Goal: Task Accomplishment & Management: Manage account settings

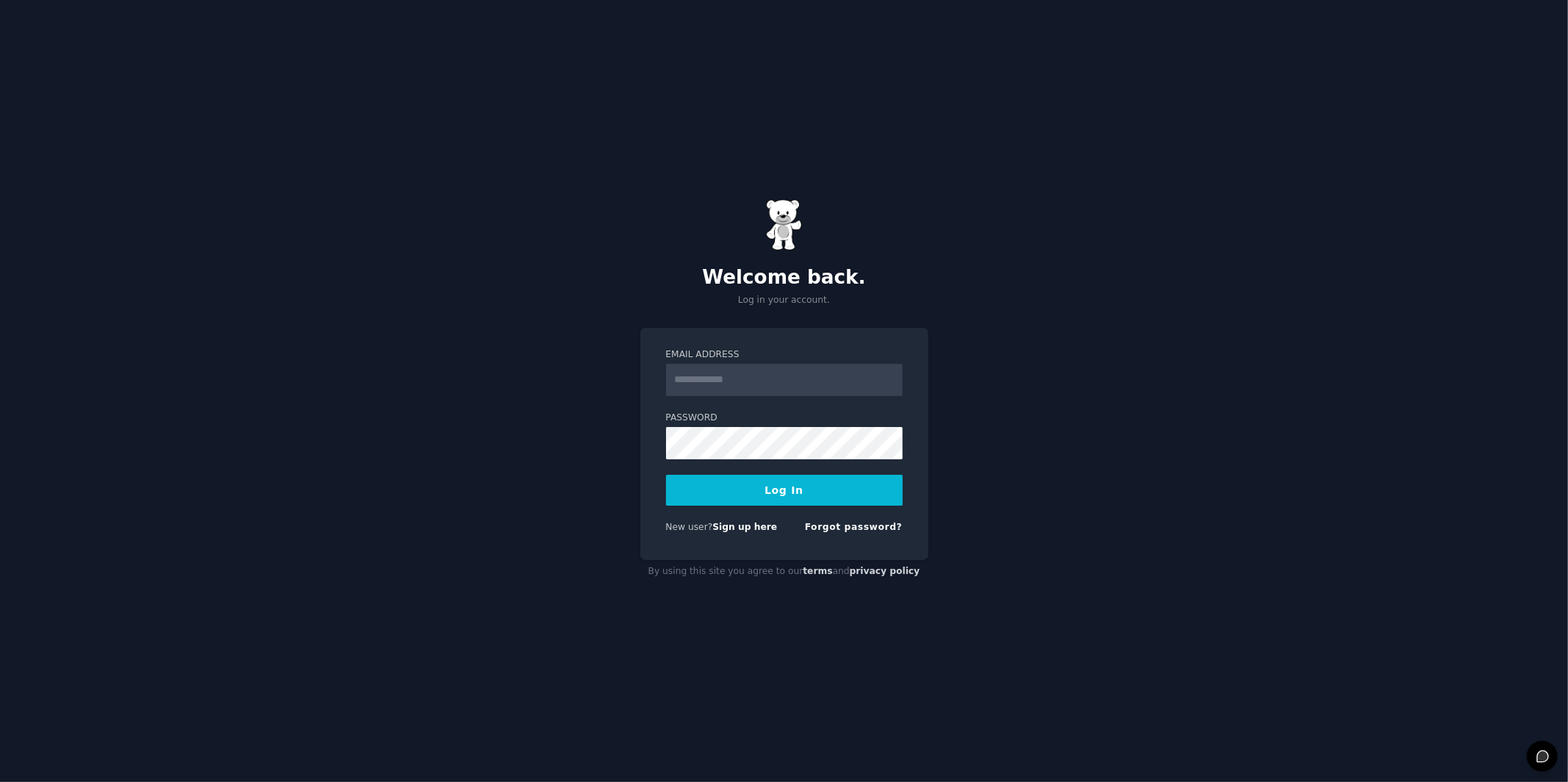
click at [754, 375] on input "Email Address" at bounding box center [784, 380] width 237 height 33
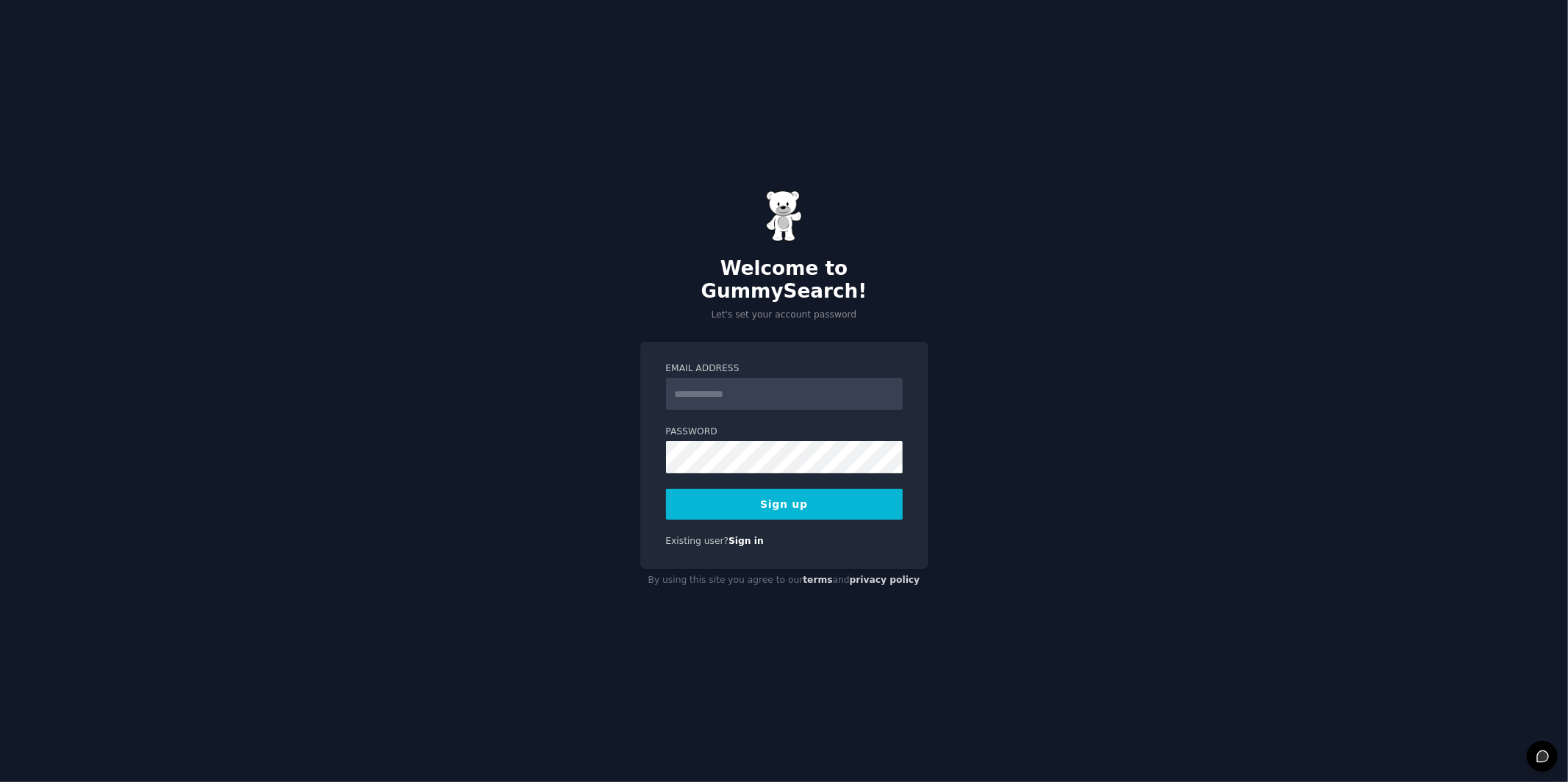
click at [749, 392] on input "Email Address" at bounding box center [784, 394] width 237 height 33
type input "**********"
click at [743, 503] on button "Sign up" at bounding box center [784, 504] width 237 height 31
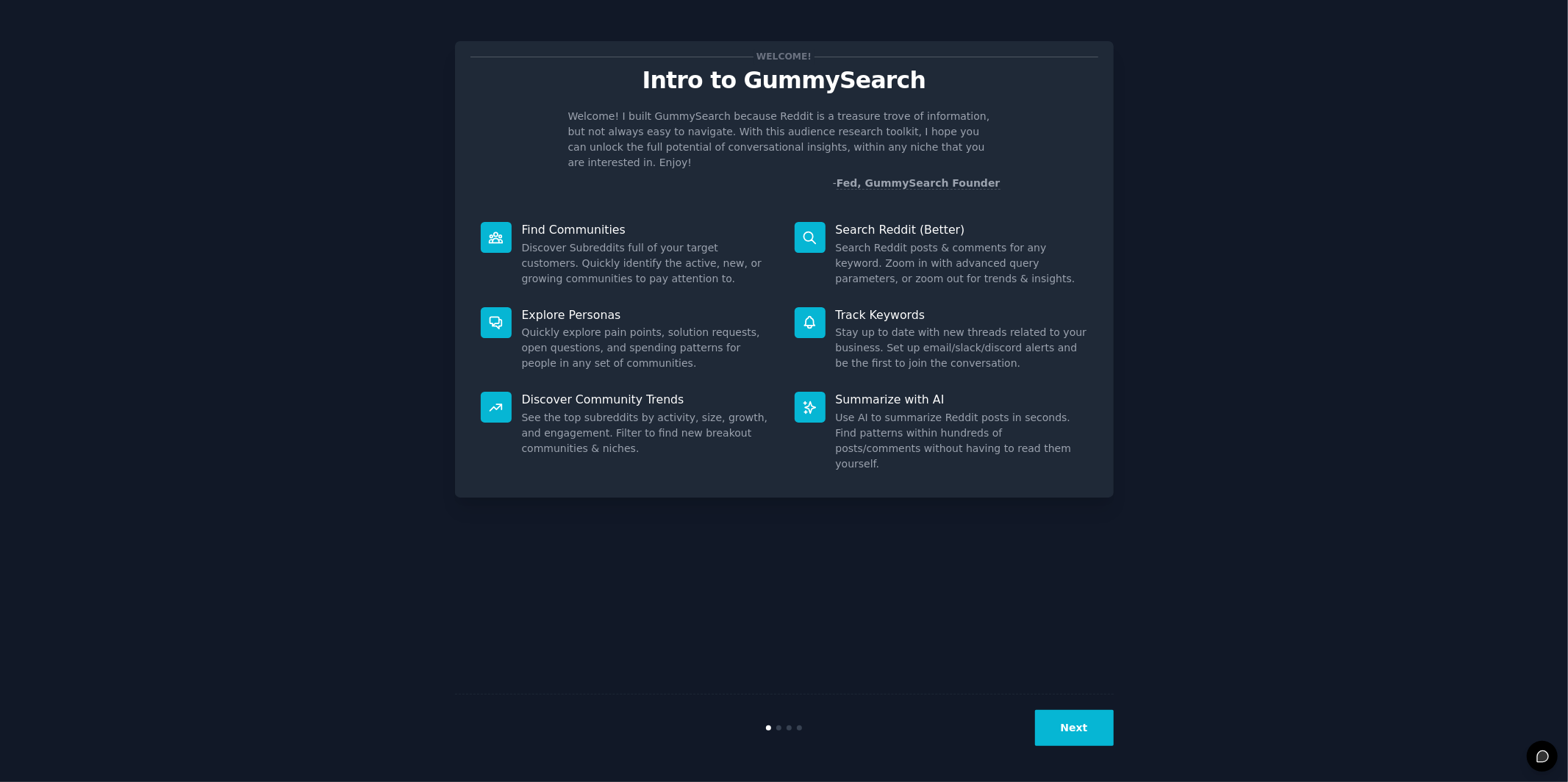
click at [1070, 720] on button "Next" at bounding box center [1075, 728] width 79 height 36
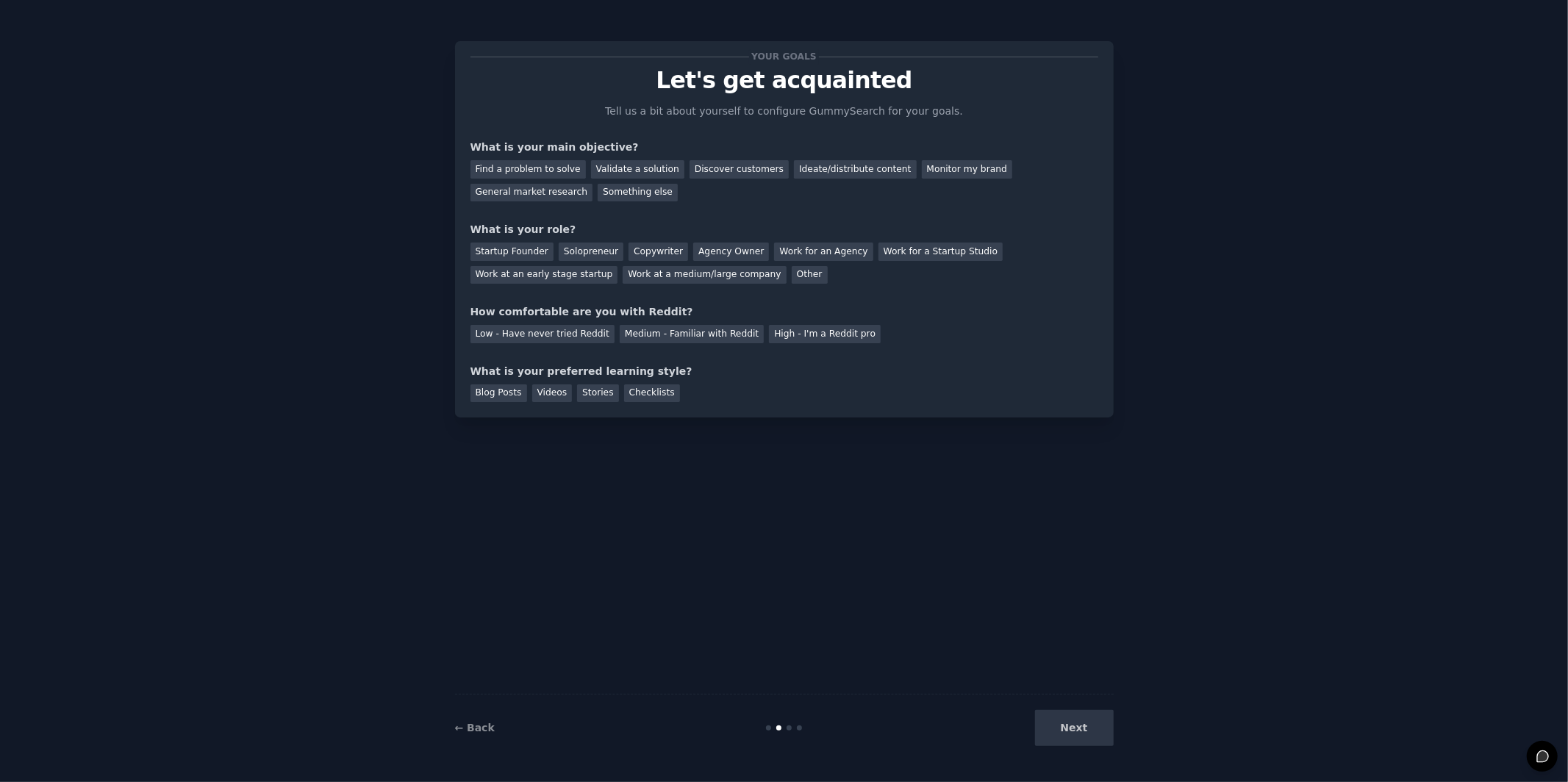
click at [1070, 720] on div "Next" at bounding box center [1003, 728] width 219 height 36
click at [1070, 724] on div "Next" at bounding box center [1003, 728] width 219 height 36
click at [891, 656] on div "Your goals Let's get acquainted Tell us a bit about yourself to configure Gummy…" at bounding box center [784, 391] width 658 height 741
drag, startPoint x: 1066, startPoint y: 738, endPoint x: 1038, endPoint y: 729, distance: 29.4
click at [1052, 734] on div "Next" at bounding box center [1003, 728] width 219 height 36
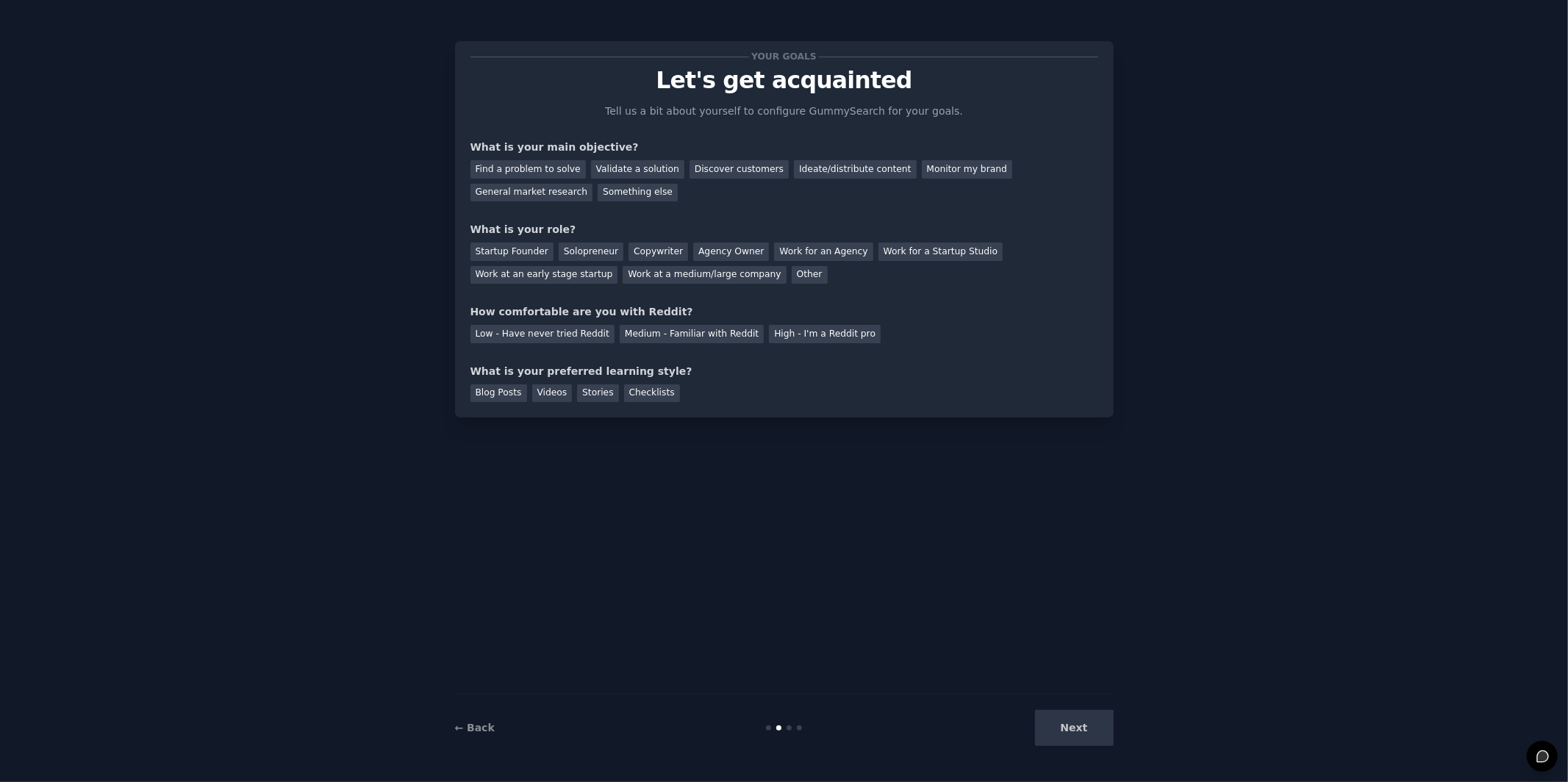
drag, startPoint x: 1064, startPoint y: 727, endPoint x: 1033, endPoint y: 654, distance: 79.3
click at [1062, 721] on div "Next" at bounding box center [1003, 728] width 219 height 36
click at [1029, 646] on div "Your goals Let's get acquainted Tell us a bit about yourself to configure Gummy…" at bounding box center [784, 391] width 658 height 741
drag, startPoint x: 1071, startPoint y: 731, endPoint x: 999, endPoint y: 643, distance: 113.7
click at [1069, 731] on div "Next" at bounding box center [1003, 728] width 219 height 36
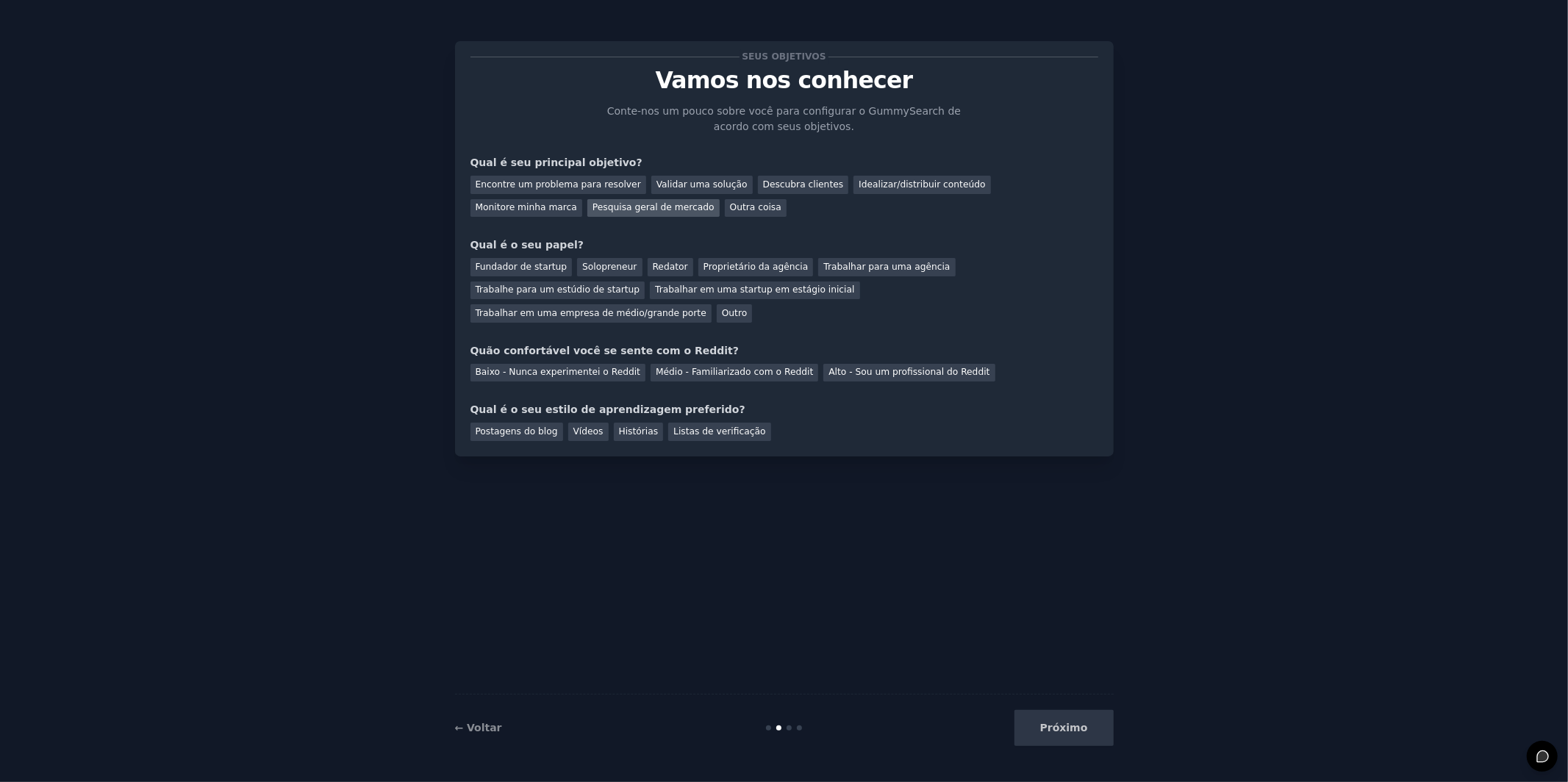
click at [593, 206] on font "Pesquisa geral de mercado" at bounding box center [653, 207] width 122 height 11
click at [545, 263] on font "Fundador de startup" at bounding box center [521, 267] width 92 height 11
click at [767, 375] on font "Médio - Familiarizado com o Reddit" at bounding box center [734, 372] width 157 height 11
click at [543, 434] on font "Postagens do blog" at bounding box center [516, 432] width 82 height 11
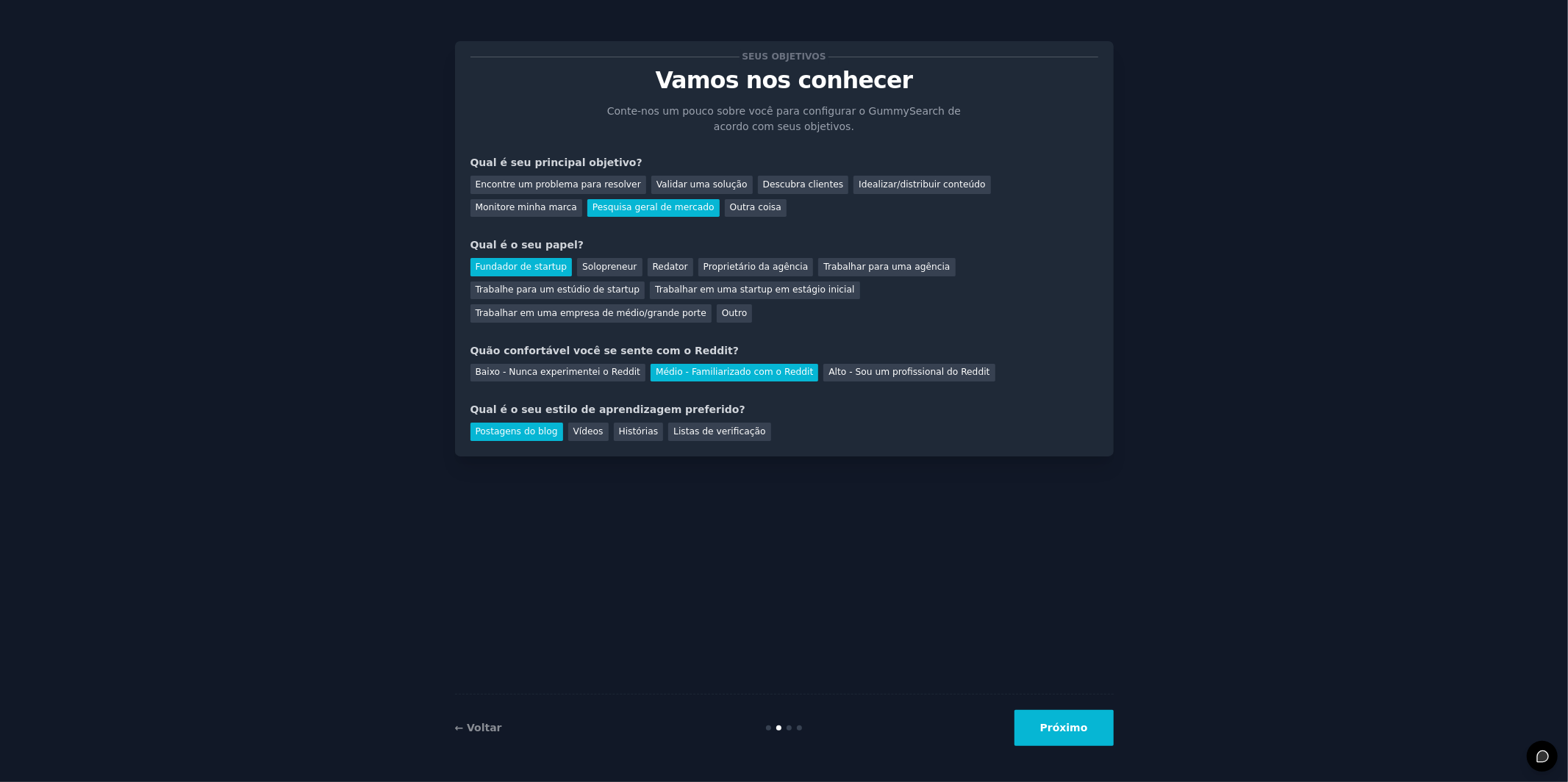
click at [1045, 727] on button "Próximo" at bounding box center [1063, 728] width 99 height 36
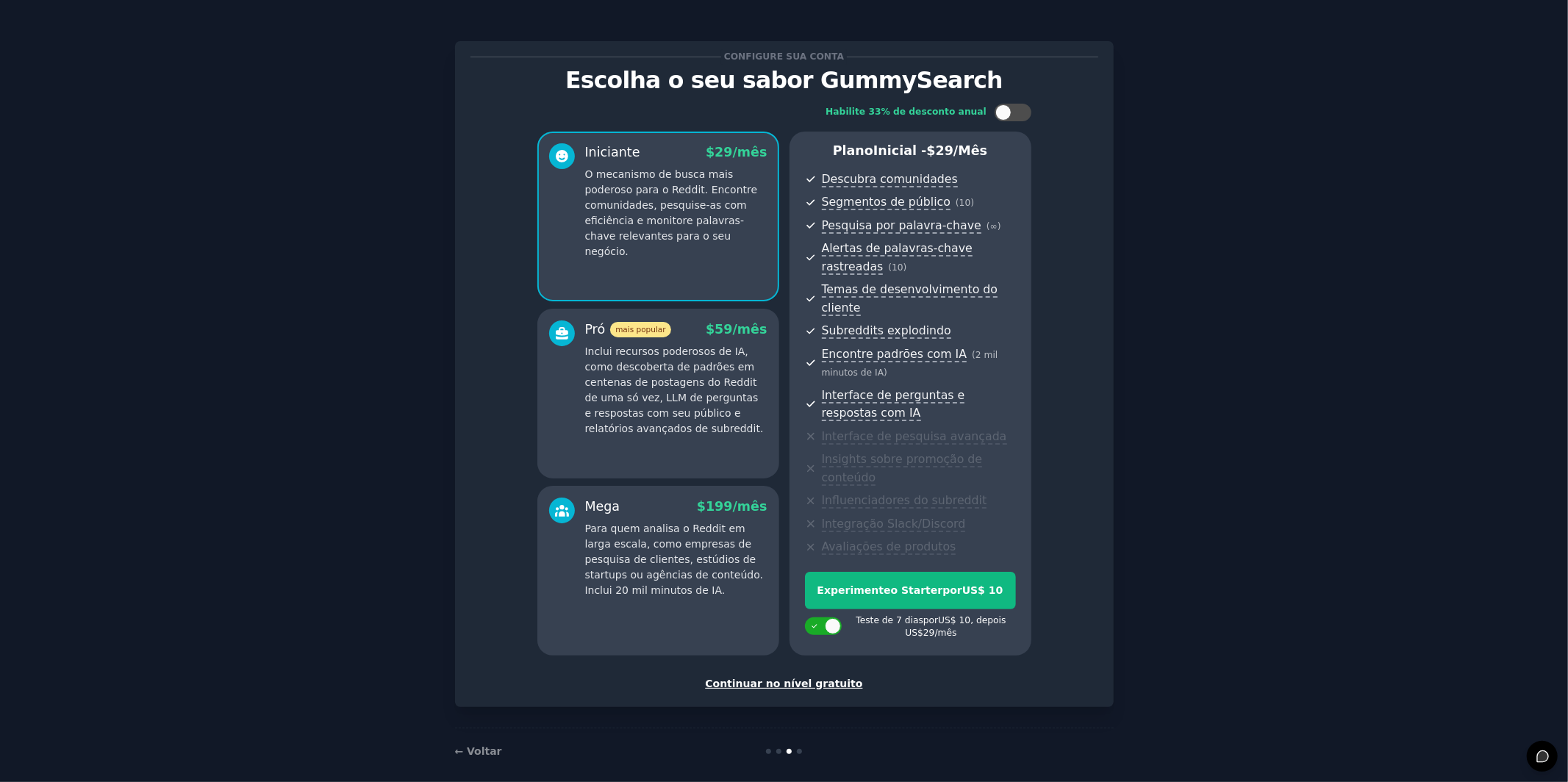
click at [819, 684] on font "Continuar no nível gratuito" at bounding box center [784, 684] width 157 height 12
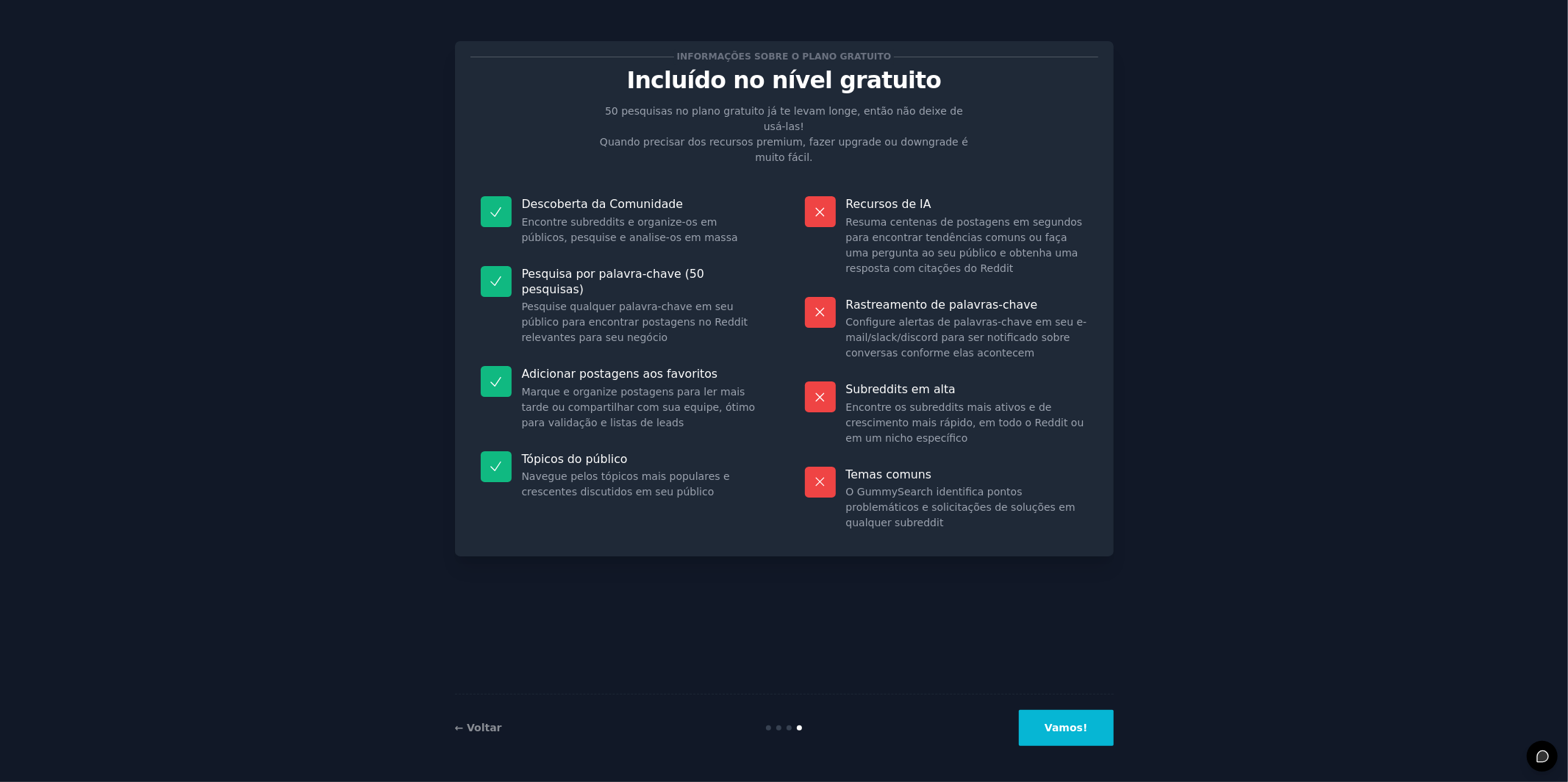
click at [1047, 731] on button "Vamos!" at bounding box center [1066, 728] width 94 height 36
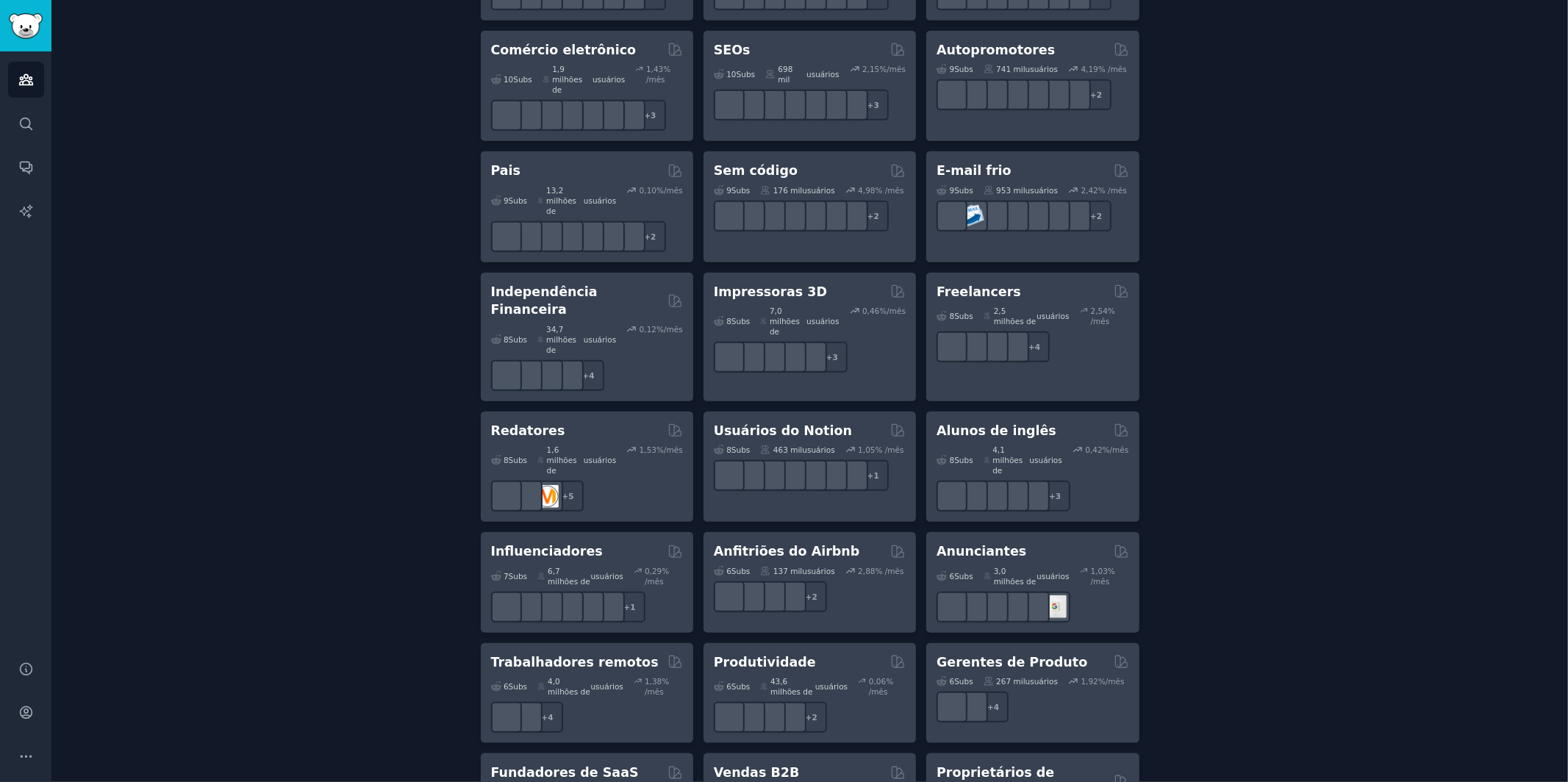
scroll to position [1084, 0]
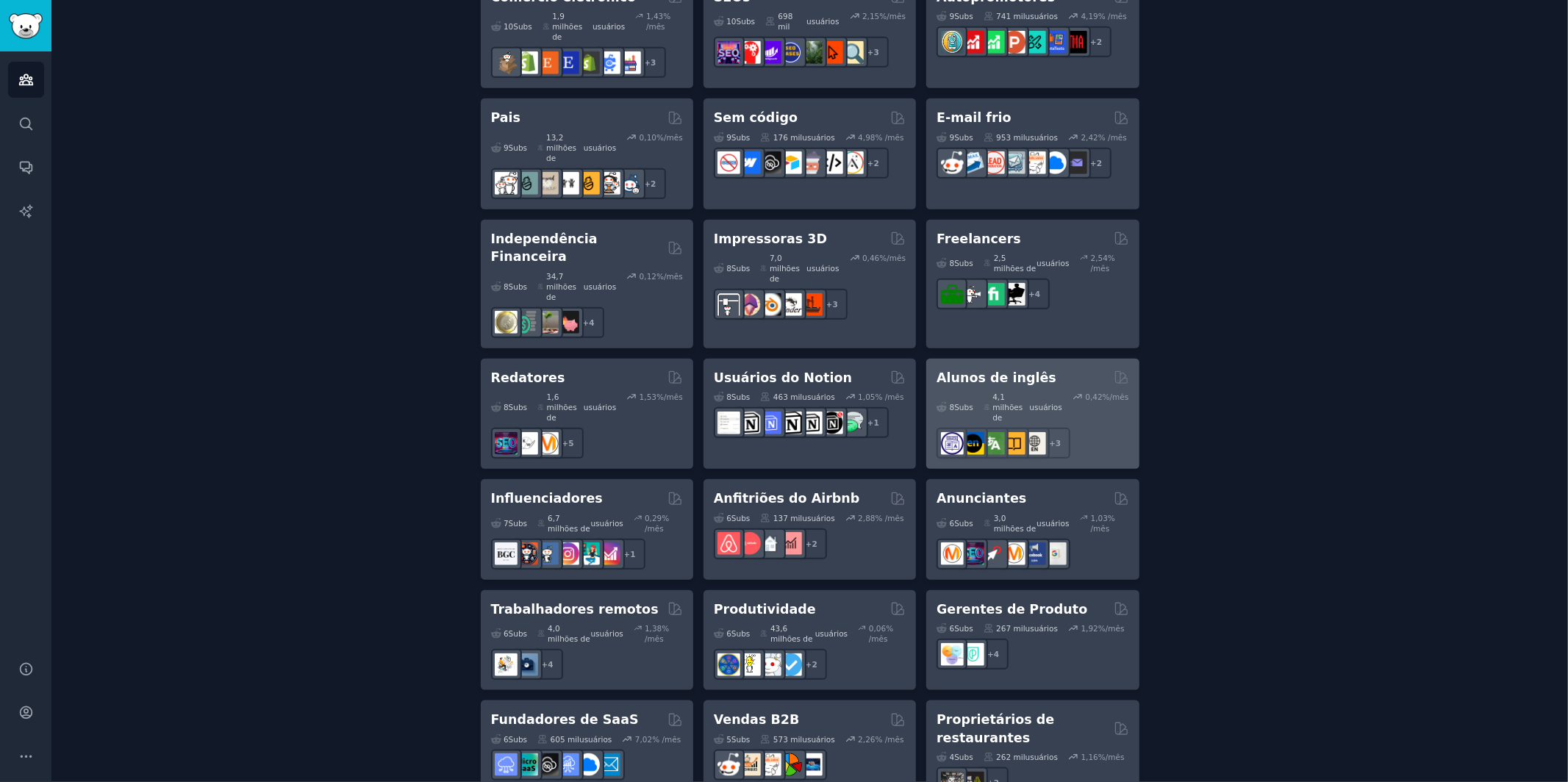
click at [1019, 371] on font "Alunos de inglês" at bounding box center [996, 378] width 120 height 14
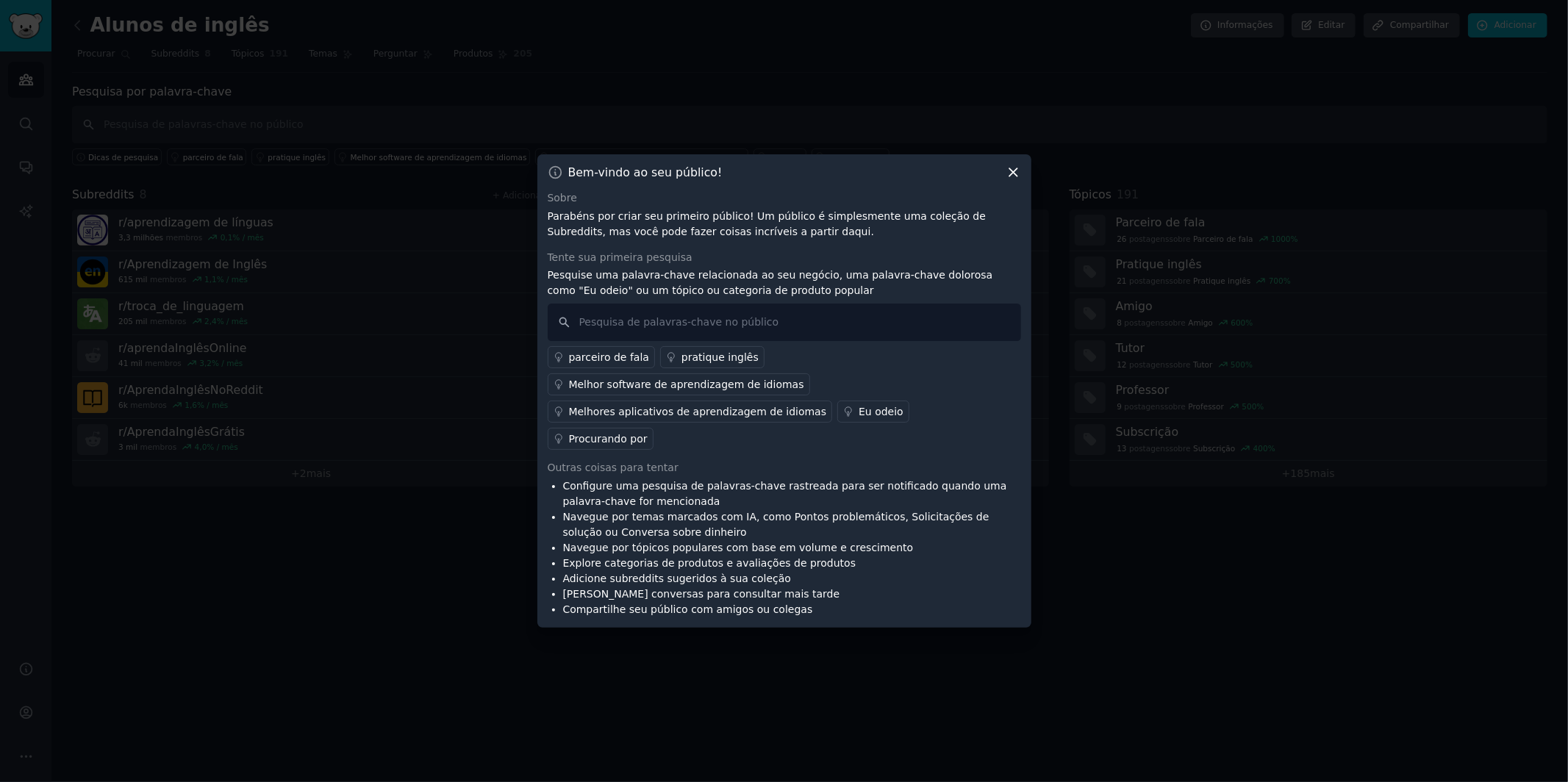
click at [1016, 180] on icon at bounding box center [1013, 173] width 15 height 15
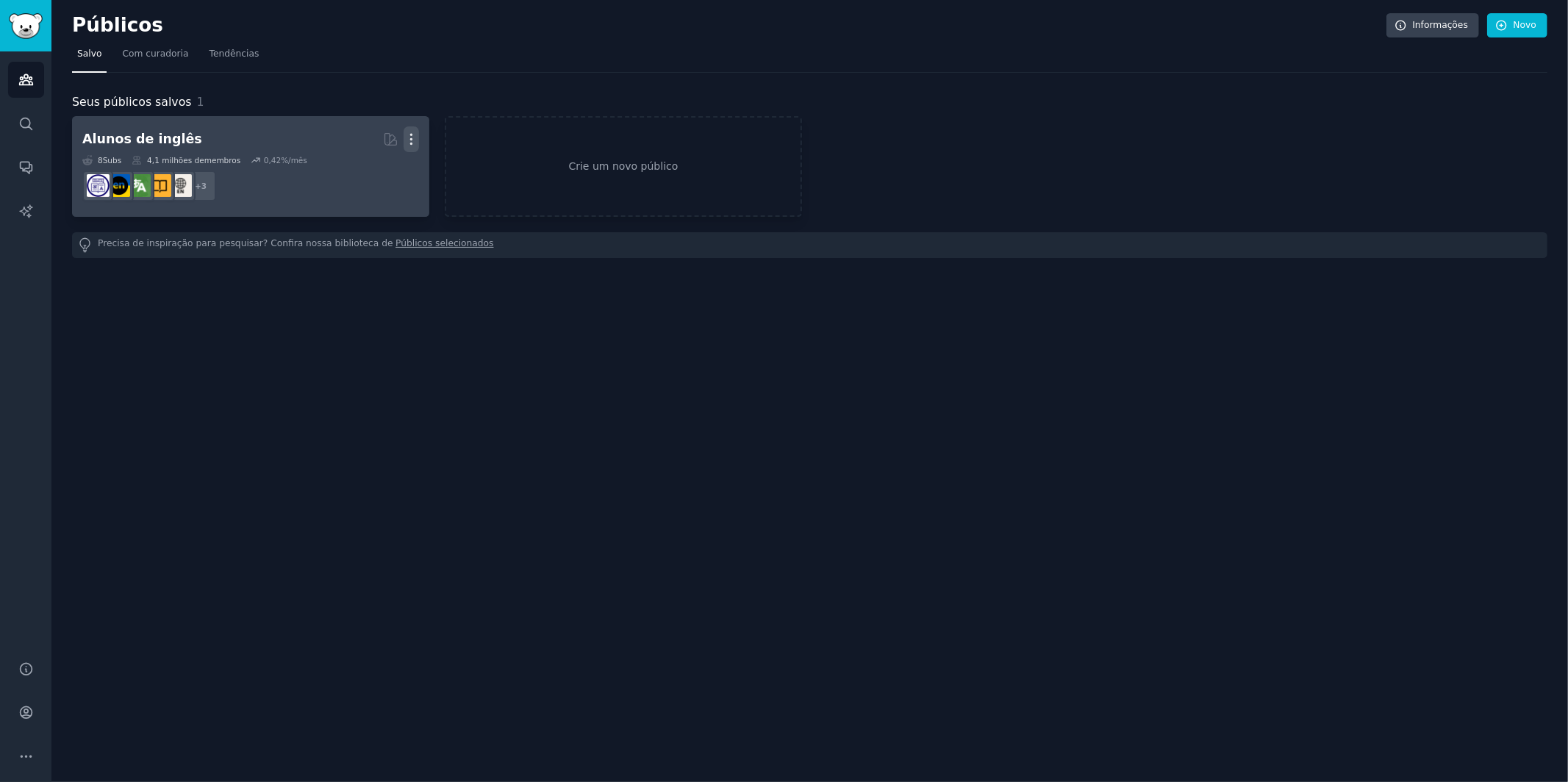
click at [418, 132] on icon "button" at bounding box center [411, 139] width 15 height 15
click at [356, 169] on p "Delete" at bounding box center [371, 170] width 34 height 15
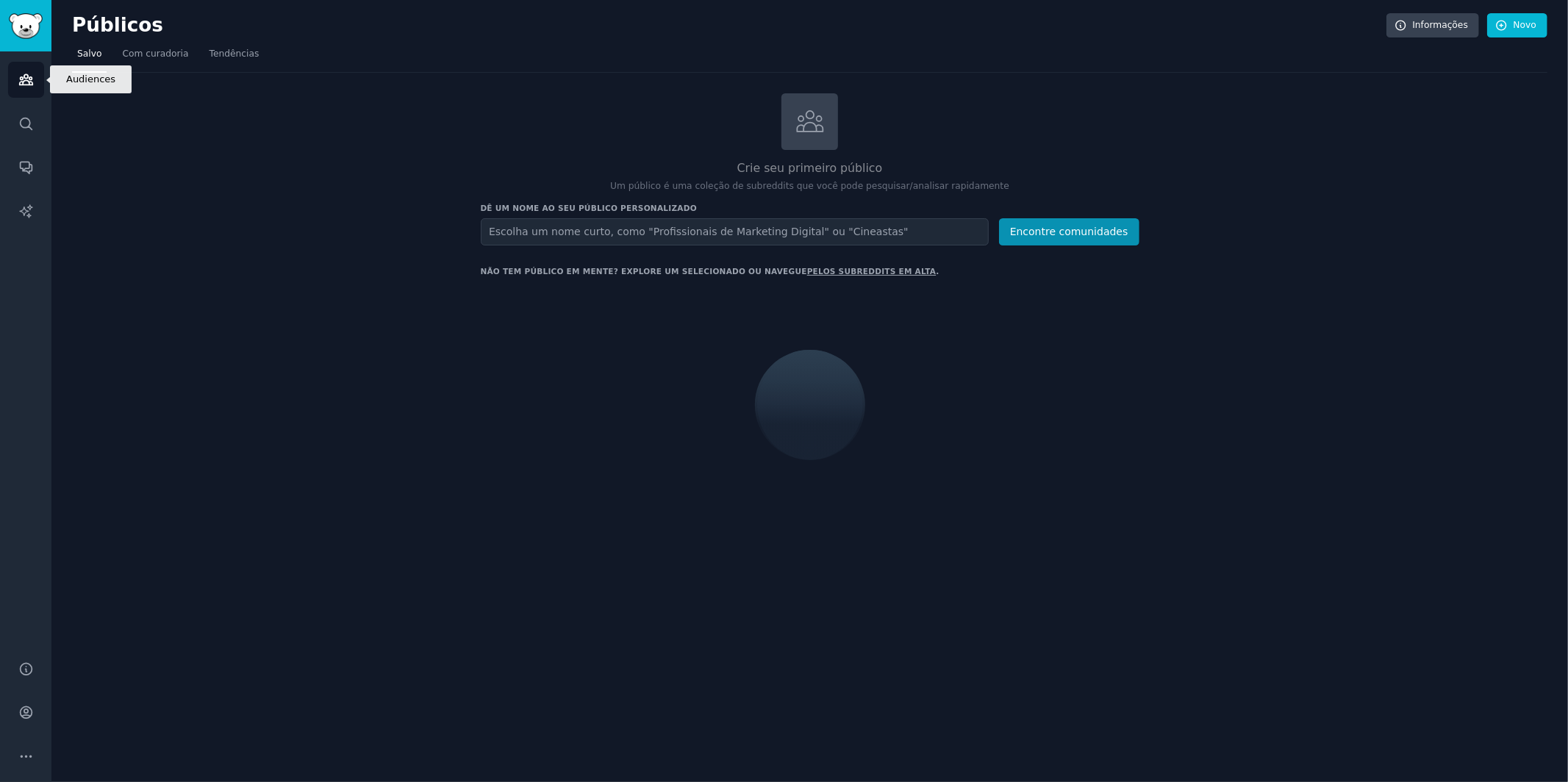
click at [23, 84] on icon "Barra lateral" at bounding box center [25, 80] width 13 height 11
